Goal: Find specific page/section: Find specific page/section

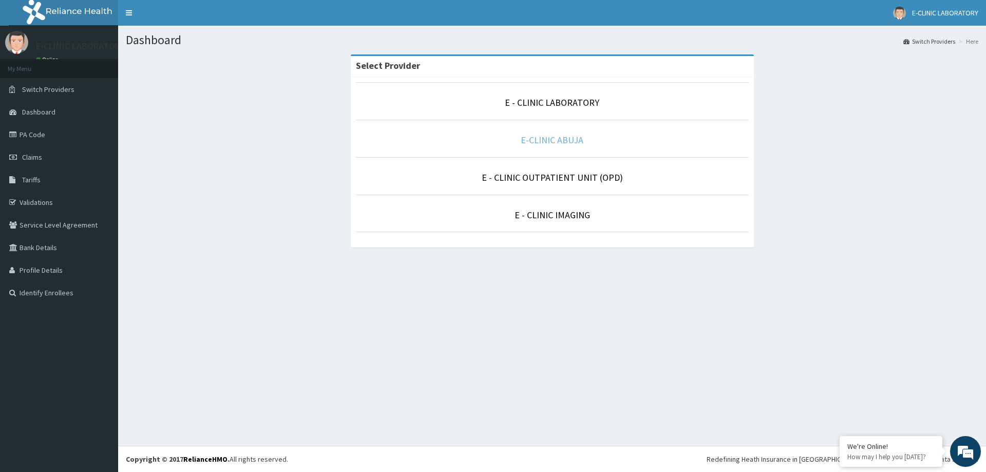
click at [531, 141] on link "E-CLINIC ABUJA" at bounding box center [552, 140] width 63 height 12
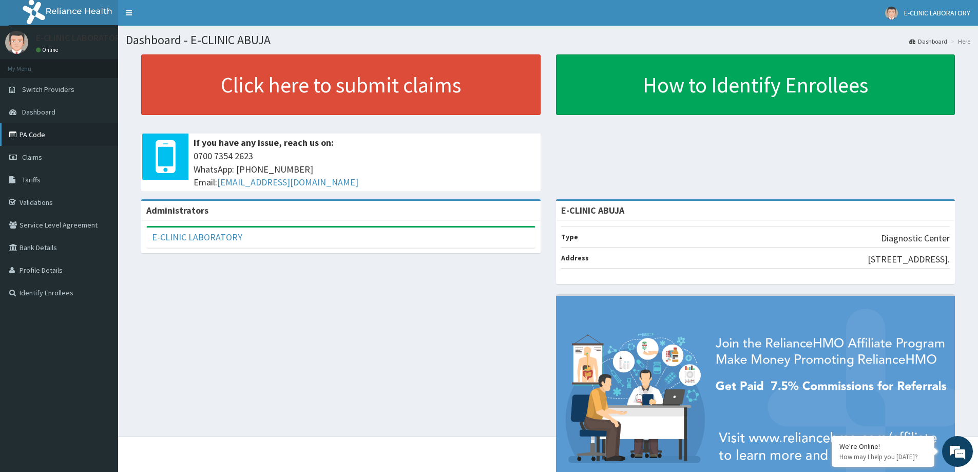
click at [27, 131] on link "PA Code" at bounding box center [59, 134] width 118 height 23
